Goal: Contribute content: Add original content to the website for others to see

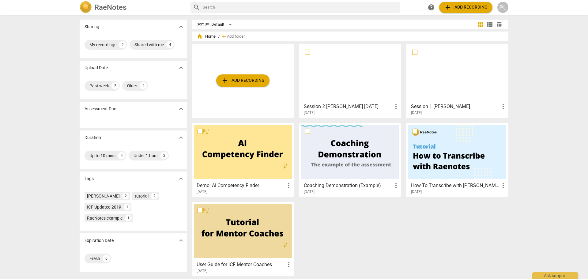
click at [460, 6] on span "add Add recording" at bounding box center [466, 7] width 44 height 7
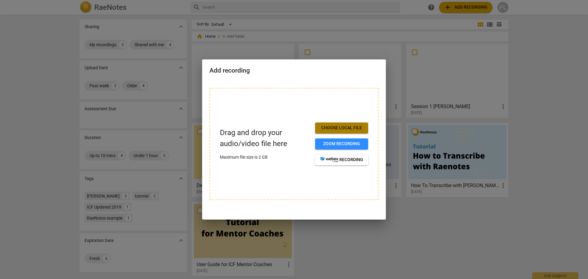
click at [328, 128] on span "Choose local file" at bounding box center [341, 128] width 43 height 6
click at [351, 42] on div at bounding box center [294, 139] width 588 height 279
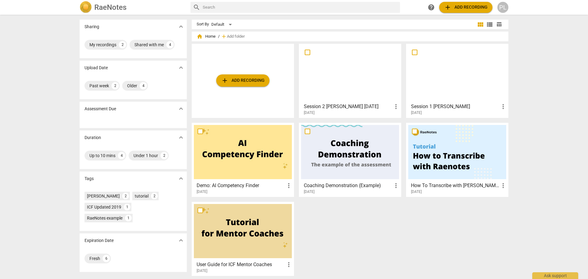
click at [211, 104] on div "add Add recording" at bounding box center [243, 81] width 102 height 74
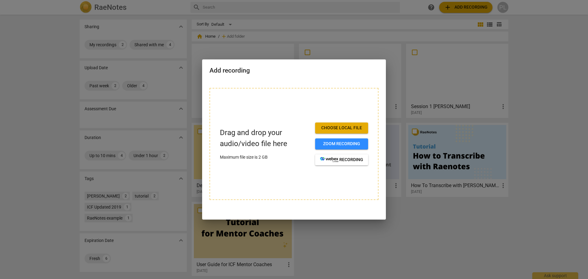
click at [566, 133] on div at bounding box center [294, 139] width 588 height 279
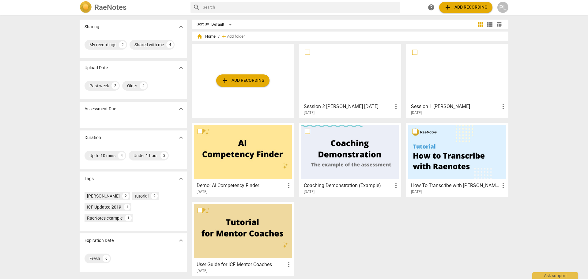
click at [456, 7] on span "add Add recording" at bounding box center [466, 7] width 44 height 7
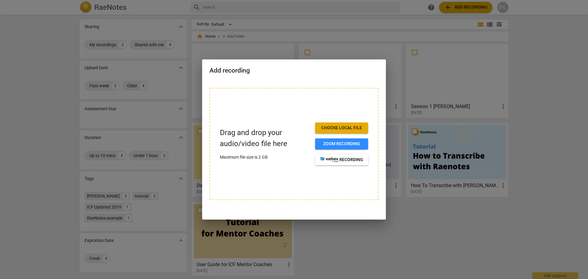
click at [341, 129] on span "Choose local file" at bounding box center [341, 128] width 43 height 6
click at [396, 139] on div at bounding box center [294, 139] width 588 height 279
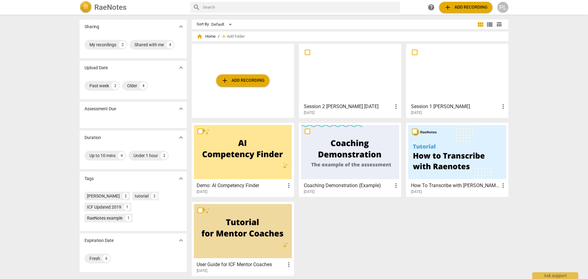
click at [240, 214] on div at bounding box center [243, 231] width 98 height 54
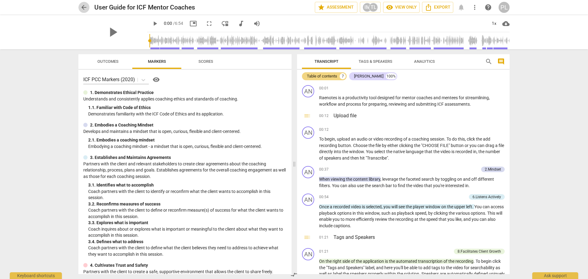
click at [82, 8] on span "arrow_back" at bounding box center [83, 7] width 7 height 7
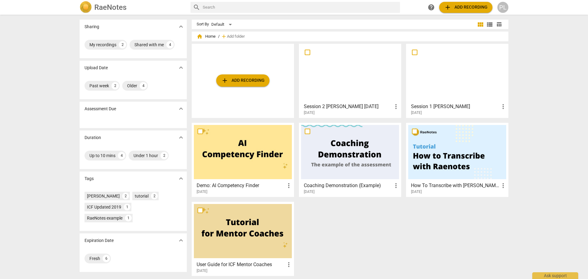
click at [245, 83] on span "add Add recording" at bounding box center [243, 80] width 44 height 7
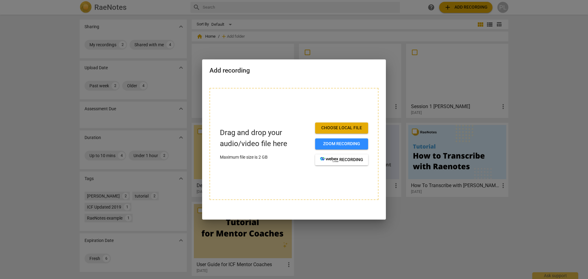
click at [292, 51] on div at bounding box center [294, 139] width 588 height 279
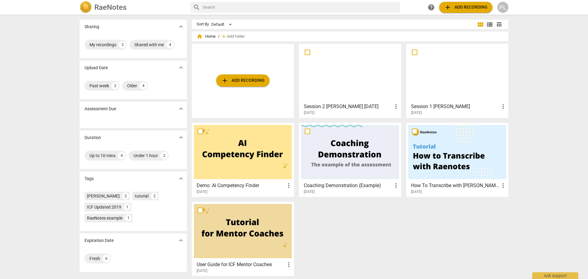
drag, startPoint x: 324, startPoint y: 33, endPoint x: 347, endPoint y: 29, distance: 23.3
click at [324, 33] on div "home Home / add Add folder" at bounding box center [350, 37] width 307 height 10
click at [241, 77] on span "add Add recording" at bounding box center [243, 80] width 44 height 7
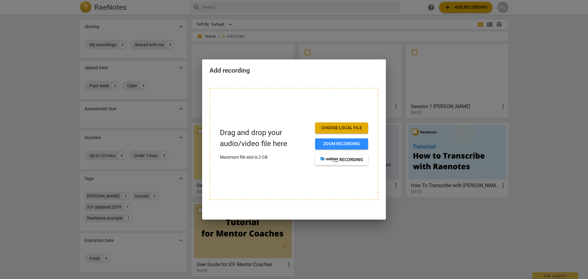
click at [347, 129] on span "Choose local file" at bounding box center [341, 128] width 43 height 6
click at [338, 126] on span "Choose local file" at bounding box center [341, 128] width 43 height 6
click at [421, 115] on div at bounding box center [294, 139] width 588 height 279
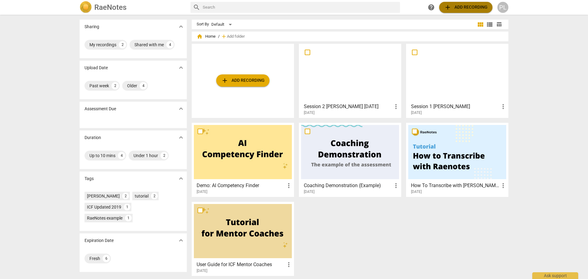
click at [455, 7] on span "add Add recording" at bounding box center [466, 7] width 44 height 7
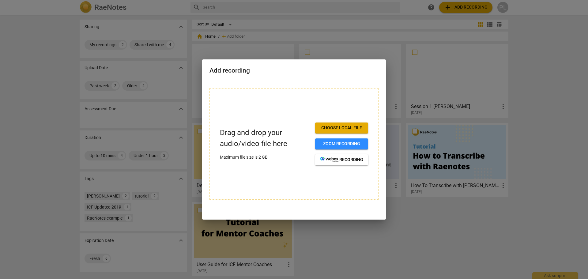
click at [336, 126] on span "Choose local file" at bounding box center [341, 128] width 43 height 6
click at [402, 93] on div at bounding box center [294, 139] width 588 height 279
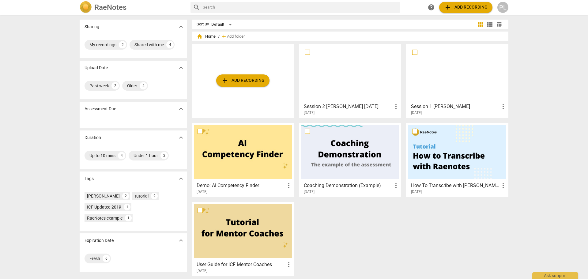
click at [245, 82] on span "add Add recording" at bounding box center [243, 80] width 44 height 7
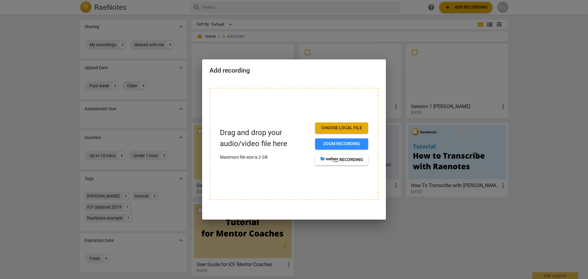
click at [332, 128] on span "Choose local file" at bounding box center [341, 128] width 43 height 6
click at [527, 122] on div at bounding box center [294, 139] width 588 height 279
